Goal: Find specific page/section: Find specific page/section

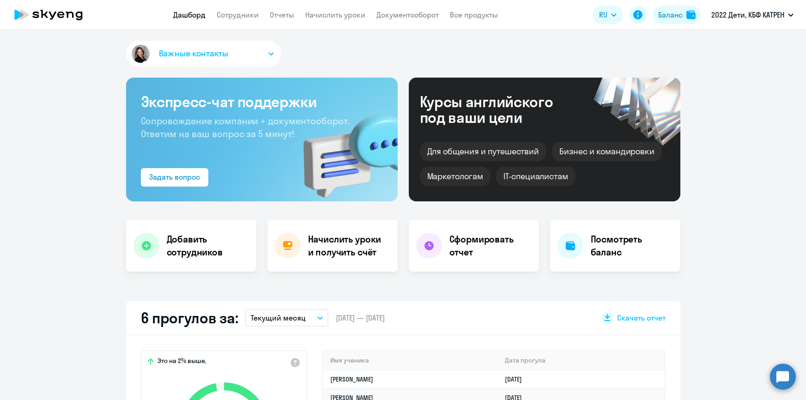
select select "30"
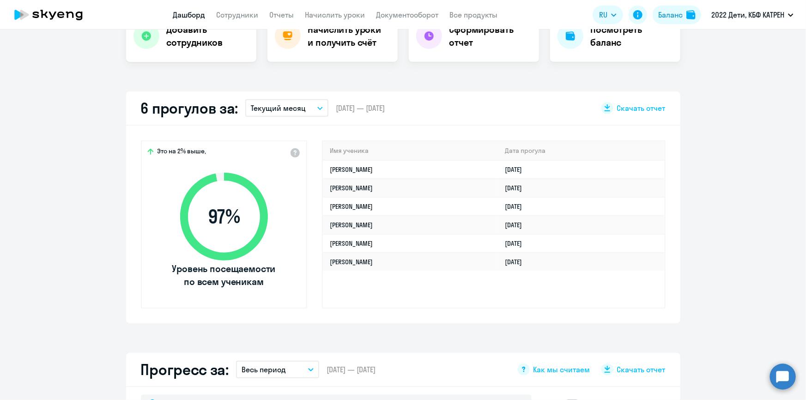
drag, startPoint x: 784, startPoint y: 373, endPoint x: 778, endPoint y: 371, distance: 6.7
click at [783, 373] on circle at bounding box center [783, 377] width 26 height 26
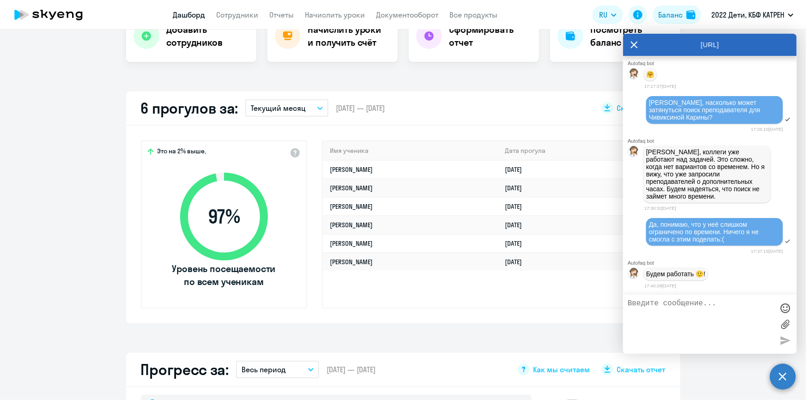
drag, startPoint x: 656, startPoint y: 309, endPoint x: 641, endPoint y: 325, distance: 22.9
click at [655, 309] on textarea at bounding box center [701, 324] width 146 height 50
click at [737, 322] on textarea at bounding box center [701, 324] width 146 height 50
drag, startPoint x: 719, startPoint y: 113, endPoint x: 767, endPoint y: 110, distance: 47.6
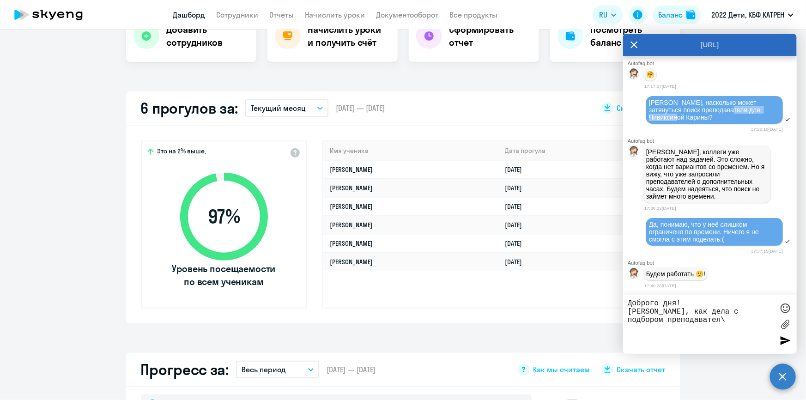
click at [762, 110] on span "[PERSON_NAME], насколько может затянуться поиск преподавателя для Чивиксиной Ка…" at bounding box center [705, 110] width 113 height 22
copy span "Чивиксиной Карины"
drag, startPoint x: 691, startPoint y: 326, endPoint x: 682, endPoint y: 323, distance: 8.9
click at [682, 323] on textarea "Доброго дня! [PERSON_NAME], как дела с подбором преподавател\" at bounding box center [701, 324] width 146 height 50
paste textarea "Чивиксиной Карины"
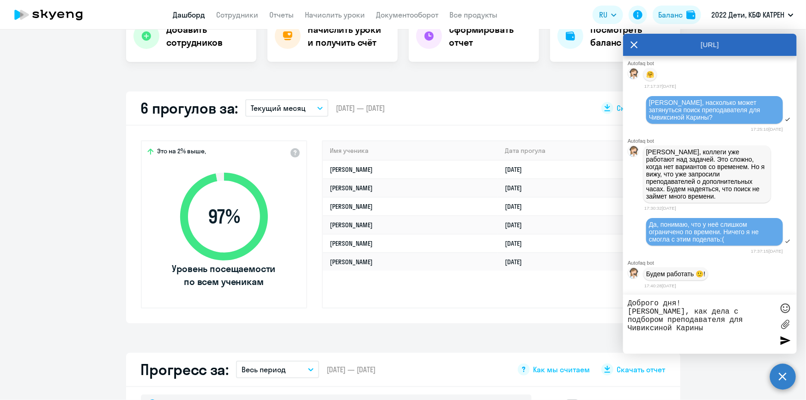
scroll to position [37982, 0]
drag, startPoint x: 648, startPoint y: 83, endPoint x: 677, endPoint y: 81, distance: 29.2
copy span "42765483"
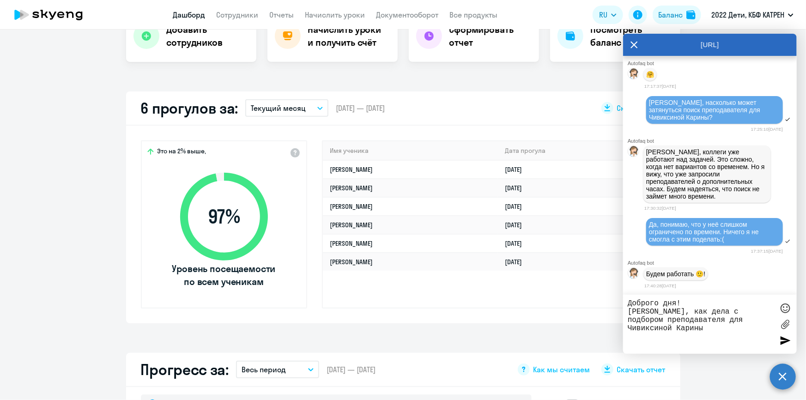
click at [664, 331] on textarea "Доброго дня! [PERSON_NAME], как дела с подбором преподавателя для Чивиксиной Ка…" at bounding box center [701, 324] width 146 height 50
paste textarea "42765483"
type textarea "Доброго дня! [PERSON_NAME], как дела с подбором преподавателя для Чивиксиной Ка…"
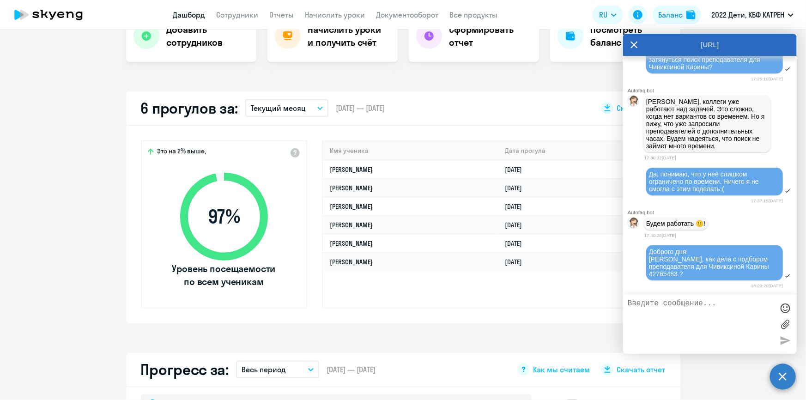
scroll to position [38285, 0]
click at [252, 13] on link "Сотрудники" at bounding box center [238, 14] width 42 height 9
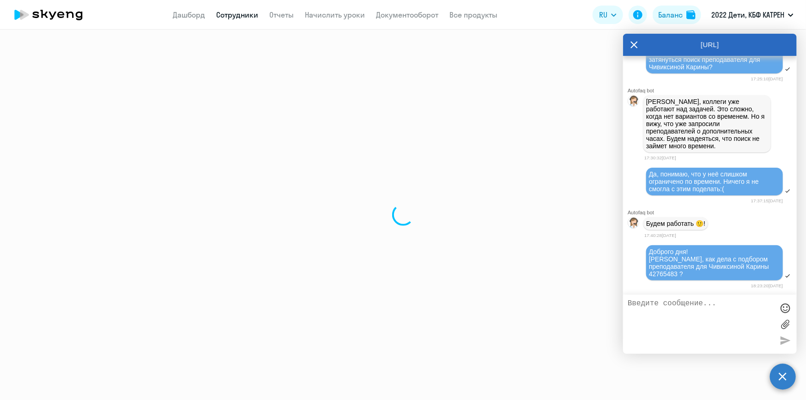
select select "30"
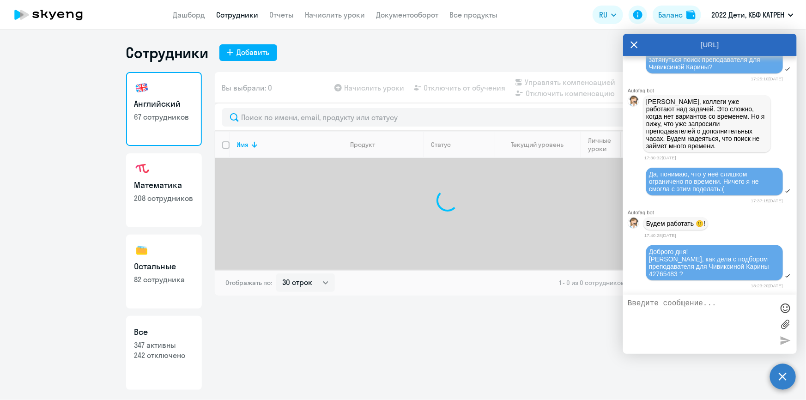
drag, startPoint x: 152, startPoint y: 339, endPoint x: 171, endPoint y: 325, distance: 23.4
click at [152, 339] on link "Все 347 активны 242 отключено" at bounding box center [164, 353] width 76 height 74
select select "30"
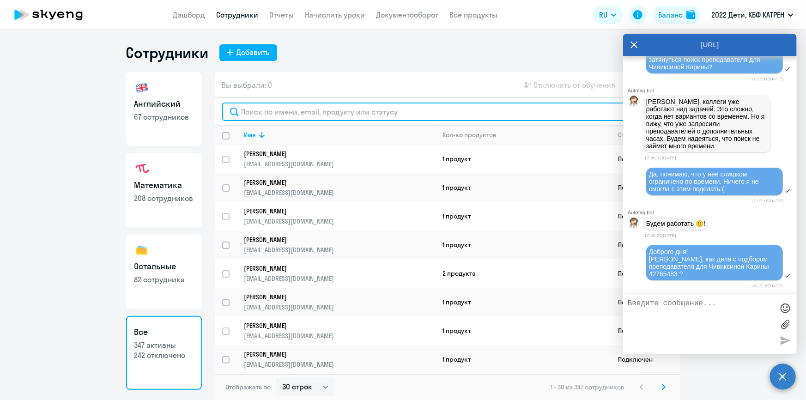
click at [324, 113] on input "text" at bounding box center [447, 112] width 451 height 18
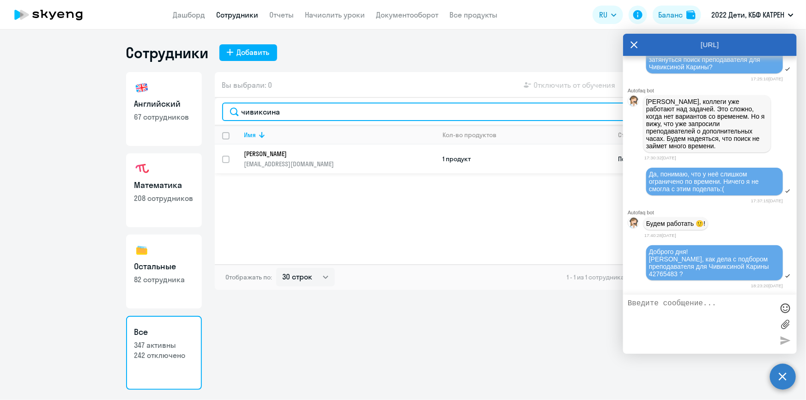
type input "чивиксина"
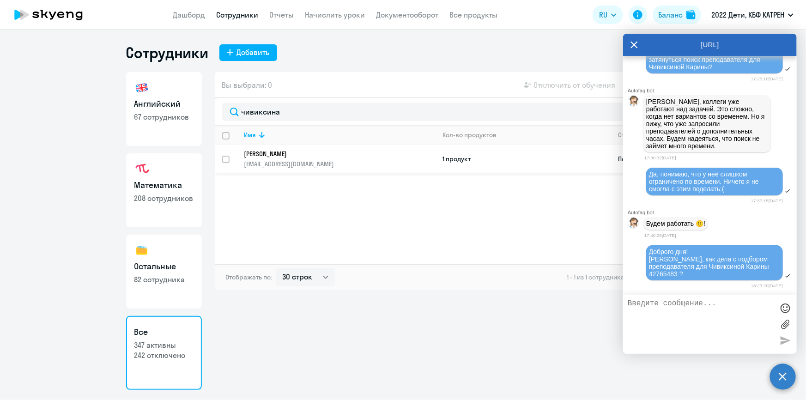
click at [296, 157] on p "[PERSON_NAME]" at bounding box center [333, 154] width 178 height 8
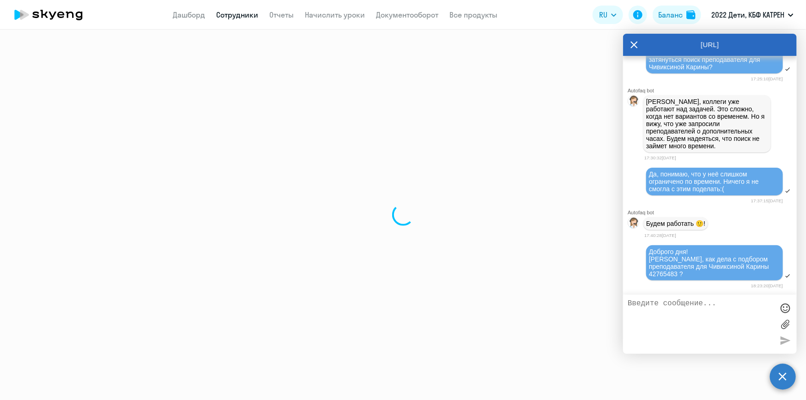
select select "math"
